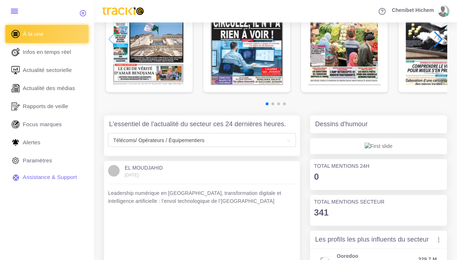
scroll to position [181, 0]
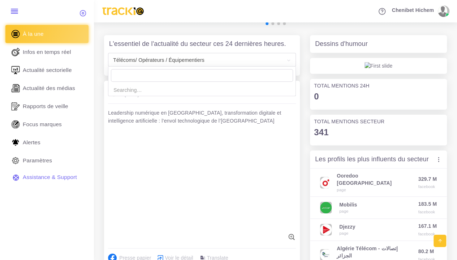
click at [292, 60] on b at bounding box center [289, 60] width 8 height 5
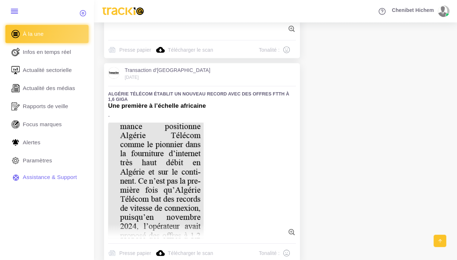
scroll to position [2290, 0]
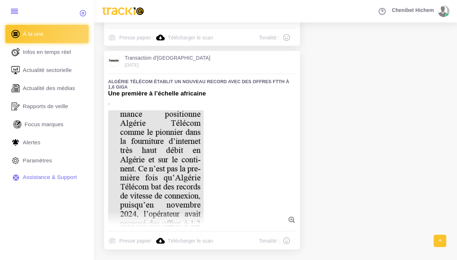
click at [35, 129] on link "Focus marques" at bounding box center [46, 124] width 83 height 18
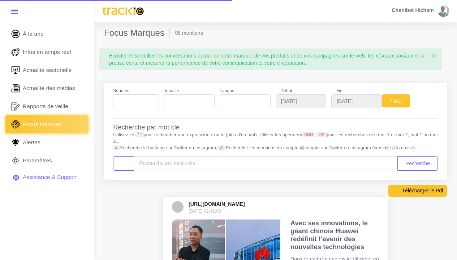
select select
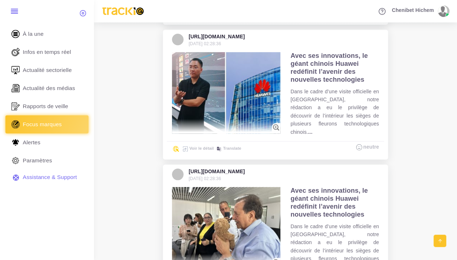
scroll to position [397, 0]
